Goal: Information Seeking & Learning: Learn about a topic

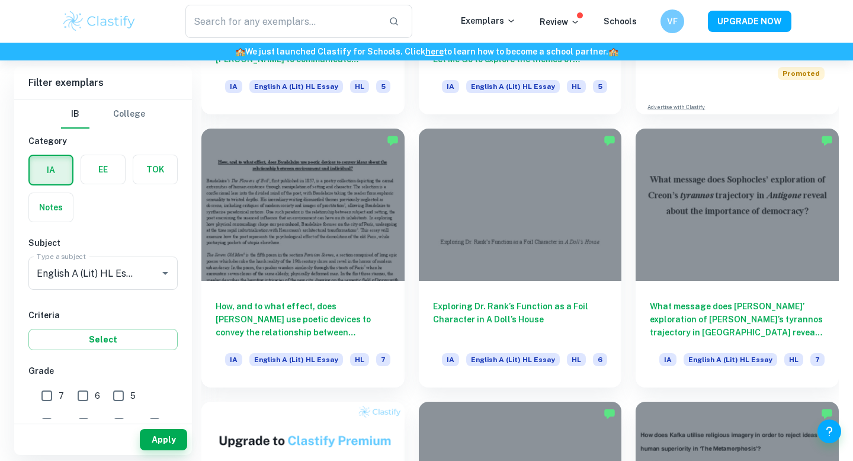
scroll to position [577, 0]
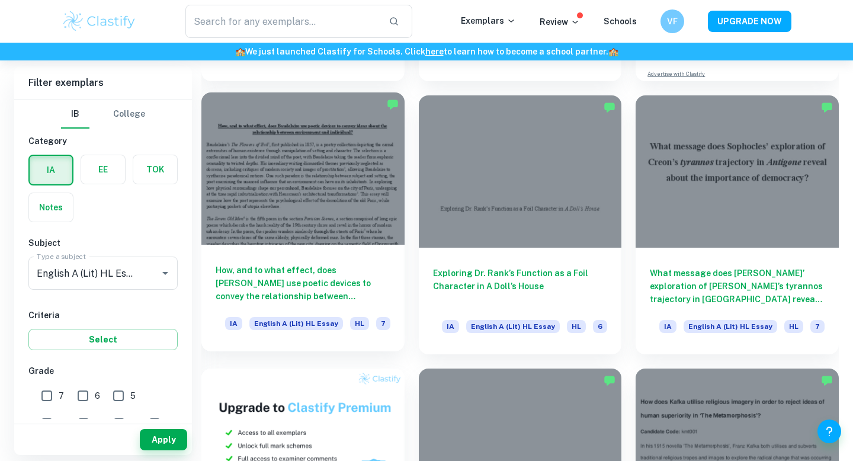
click at [309, 282] on h6 "How, and to what effect, does [PERSON_NAME] use poetic devices to convey the re…" at bounding box center [303, 283] width 175 height 39
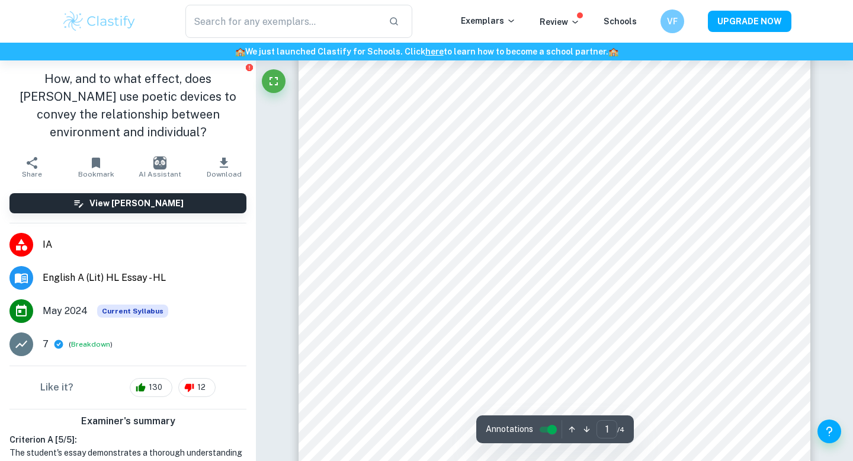
scroll to position [82, 0]
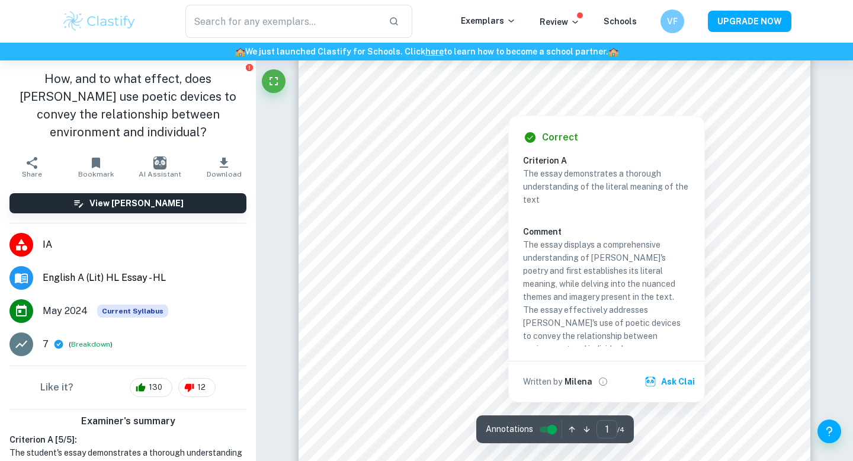
click at [395, 111] on div at bounding box center [508, 106] width 296 height 12
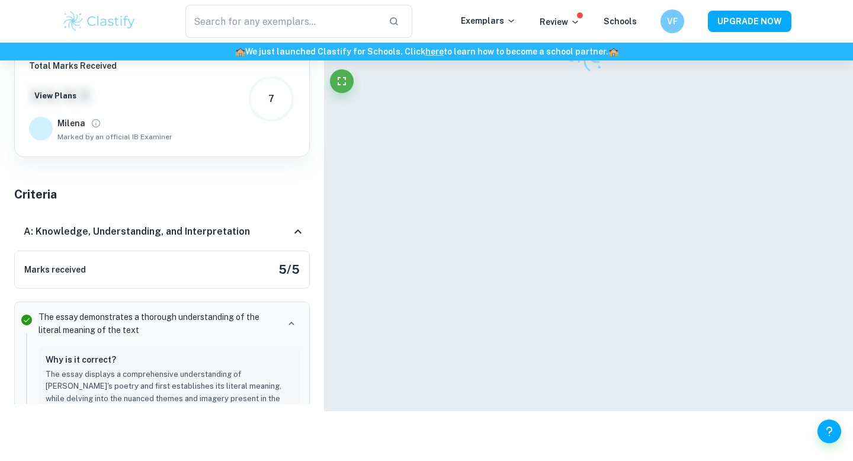
click at [447, 161] on div at bounding box center [589, 194] width 512 height 433
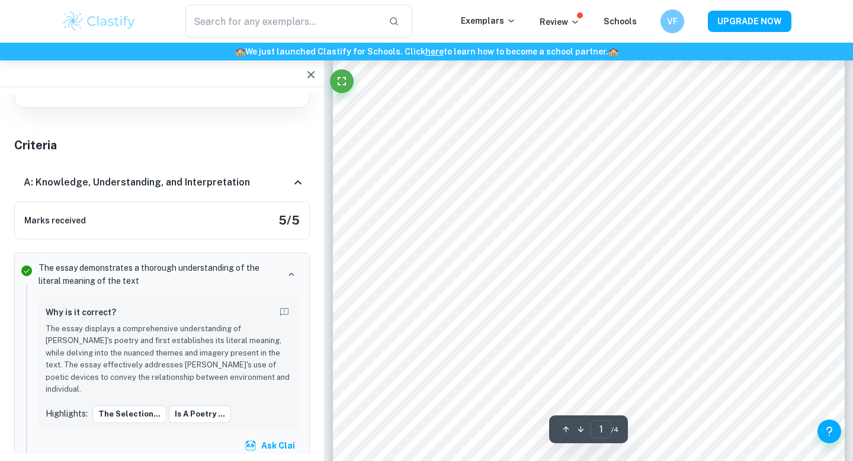
scroll to position [361, 0]
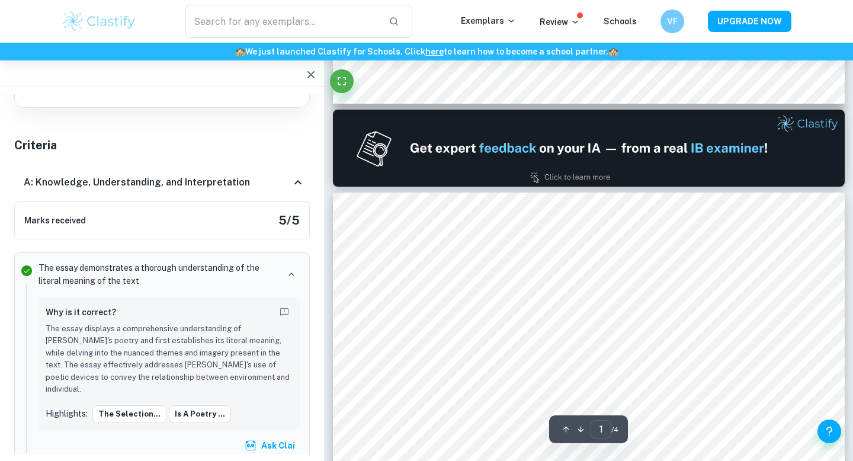
type input "2"
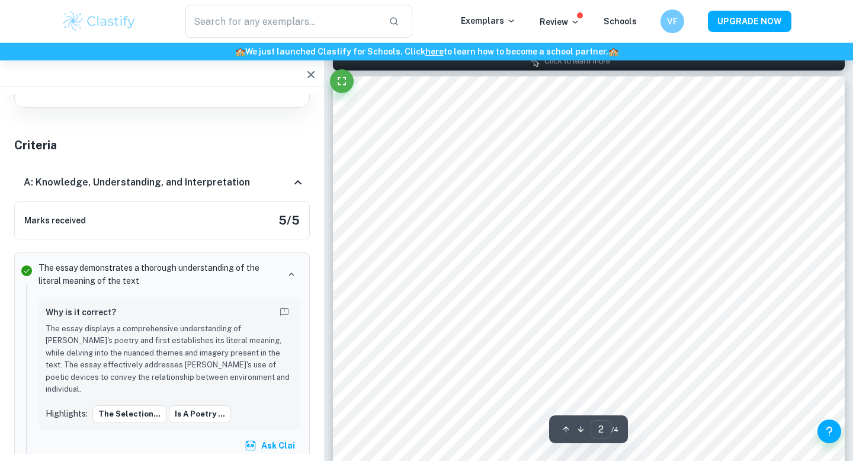
scroll to position [795, 0]
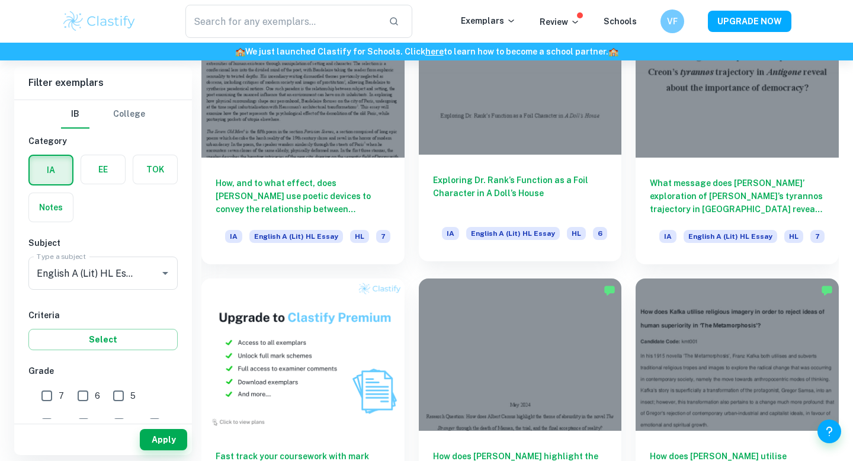
scroll to position [654, 0]
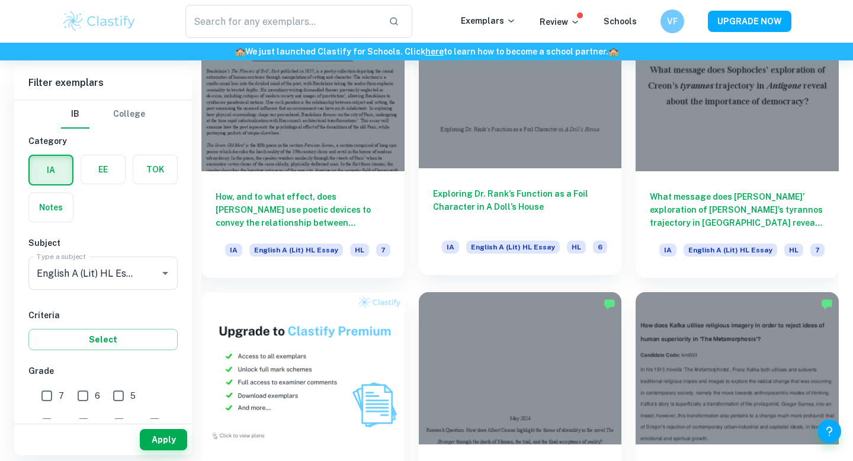
click at [521, 187] on div "Exploring Dr. Rank’s Function as a Foil Character in A Doll’s House IA English …" at bounding box center [520, 221] width 203 height 107
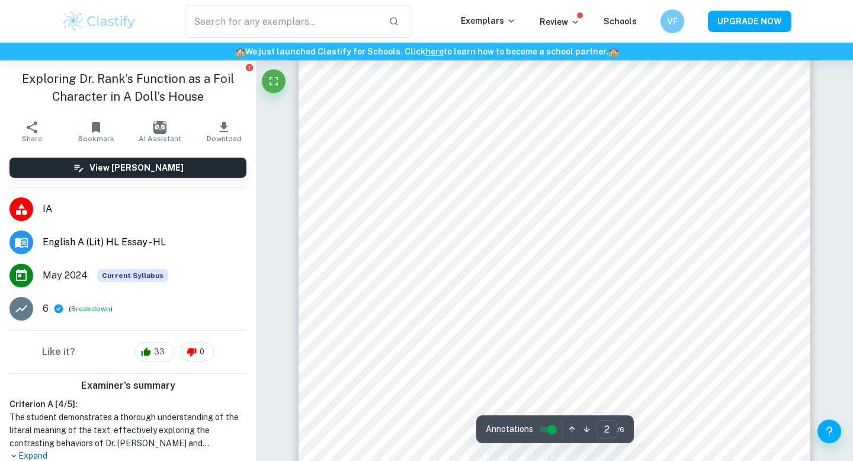
scroll to position [786, 0]
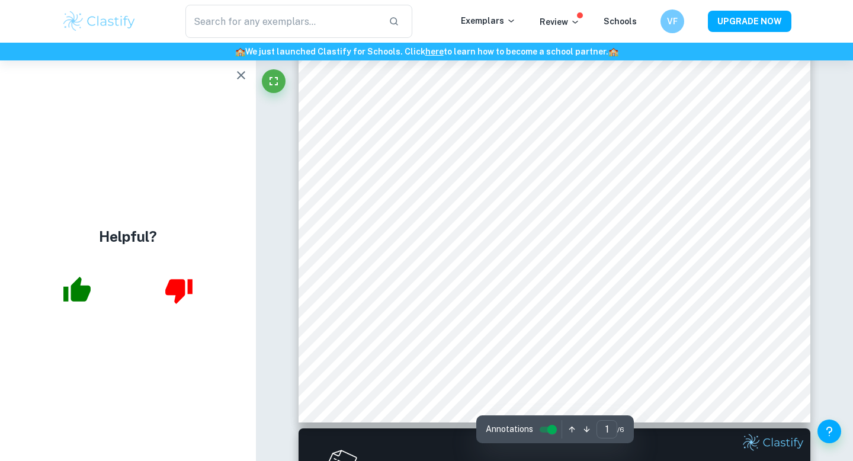
type input "2"
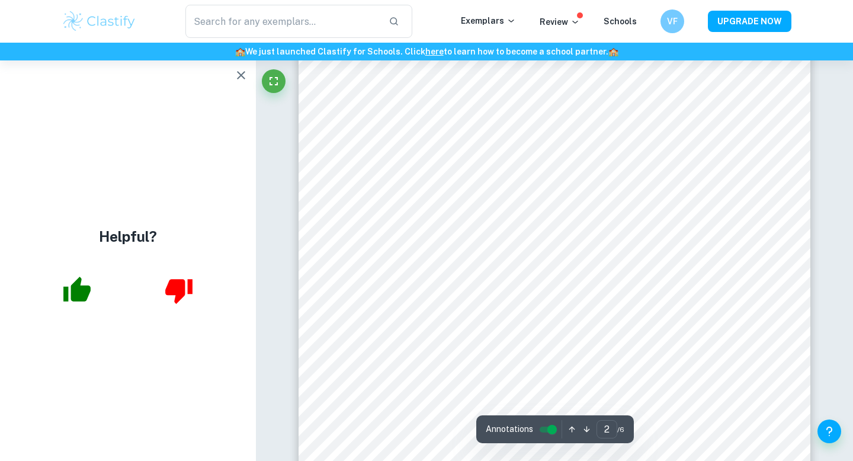
scroll to position [996, 0]
